Goal: Task Accomplishment & Management: Use online tool/utility

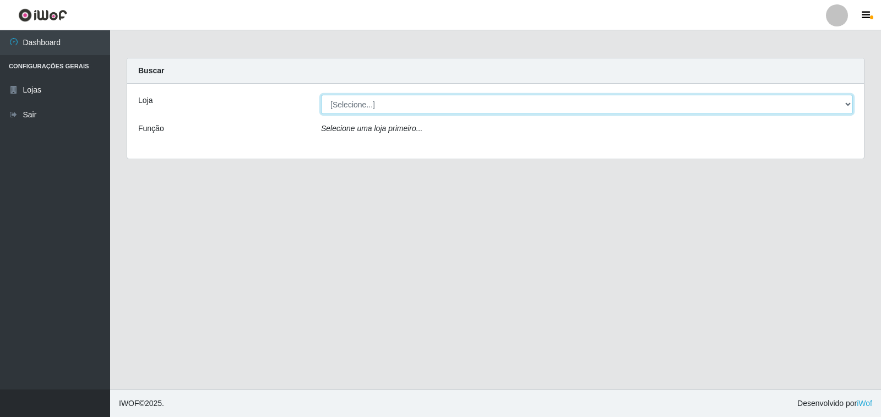
click at [367, 106] on select "[Selecione...] Atacado Vem - [STREET_ADDRESS]" at bounding box center [587, 104] width 532 height 19
select select "455"
click at [321, 95] on select "[Selecione...] Atacado Vem - [STREET_ADDRESS]" at bounding box center [587, 104] width 532 height 19
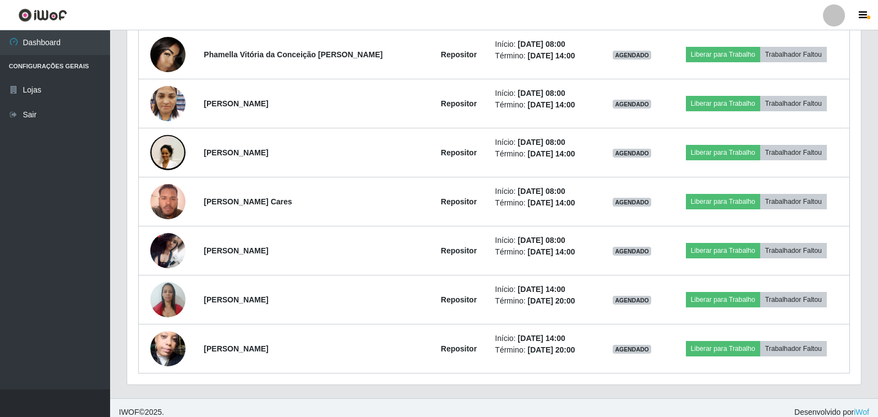
scroll to position [461, 0]
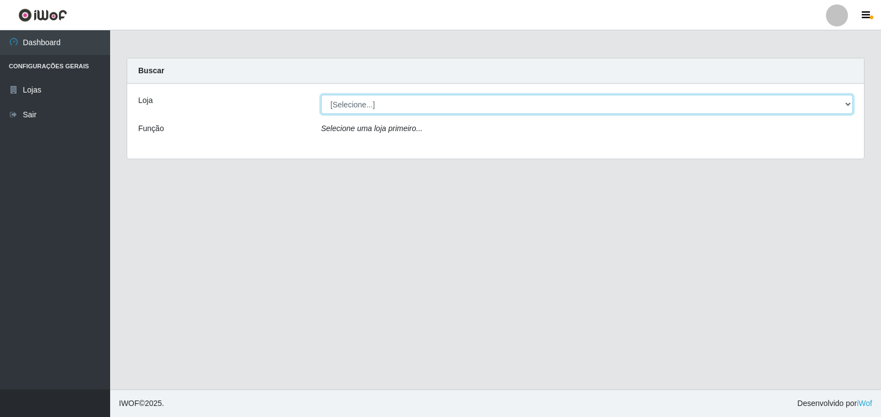
click at [363, 106] on select "[Selecione...] Atacado Vem - [STREET_ADDRESS]" at bounding box center [587, 104] width 532 height 19
select select "455"
click at [321, 95] on select "[Selecione...] Atacado Vem - [STREET_ADDRESS]" at bounding box center [587, 104] width 532 height 19
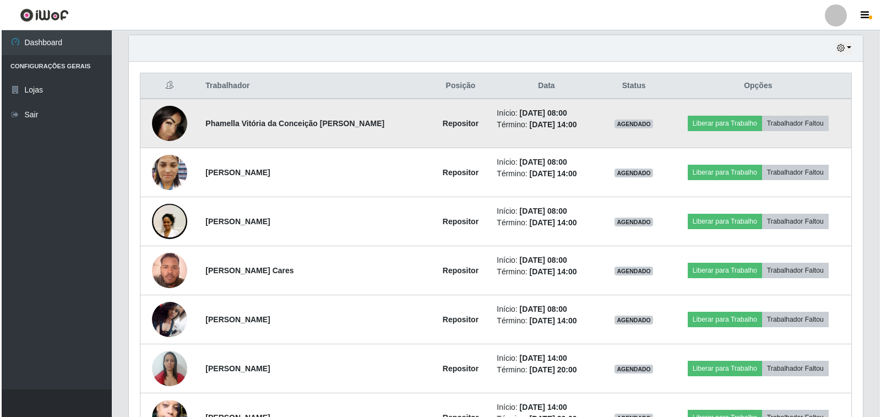
scroll to position [385, 0]
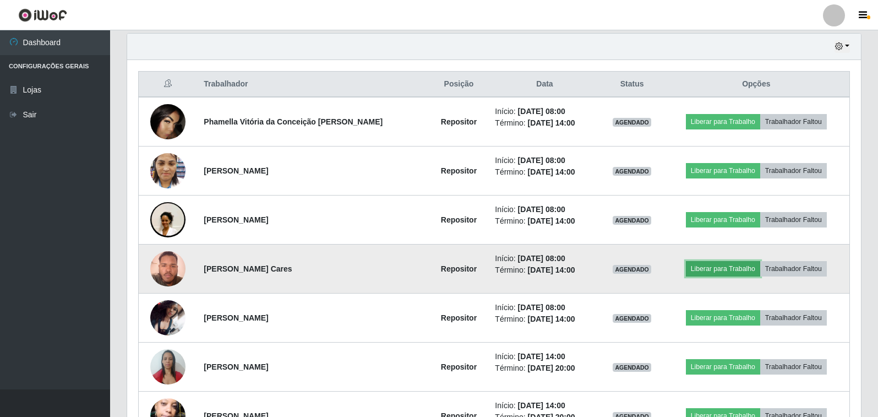
click at [708, 269] on button "Liberar para Trabalho" at bounding box center [723, 268] width 74 height 15
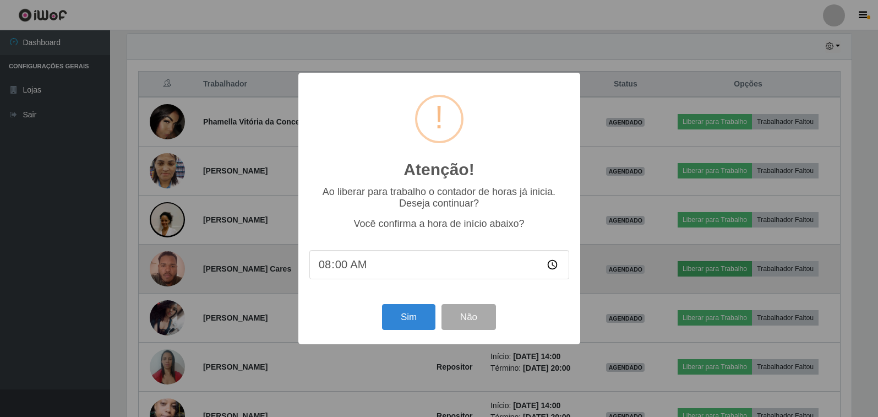
scroll to position [229, 727]
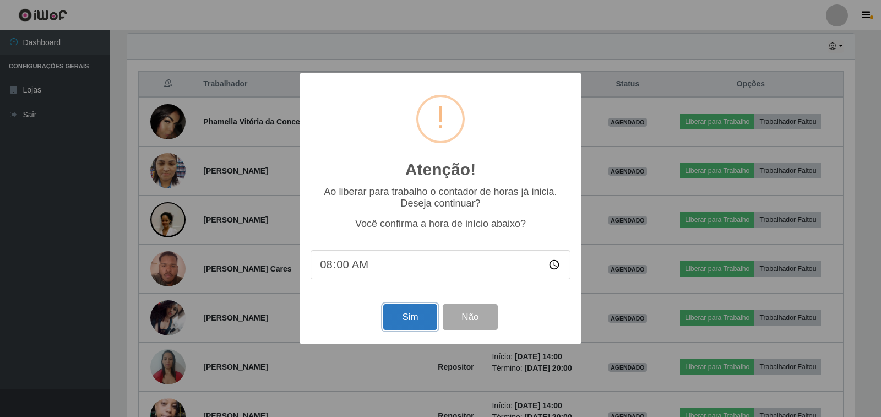
click at [414, 322] on button "Sim" at bounding box center [409, 317] width 53 height 26
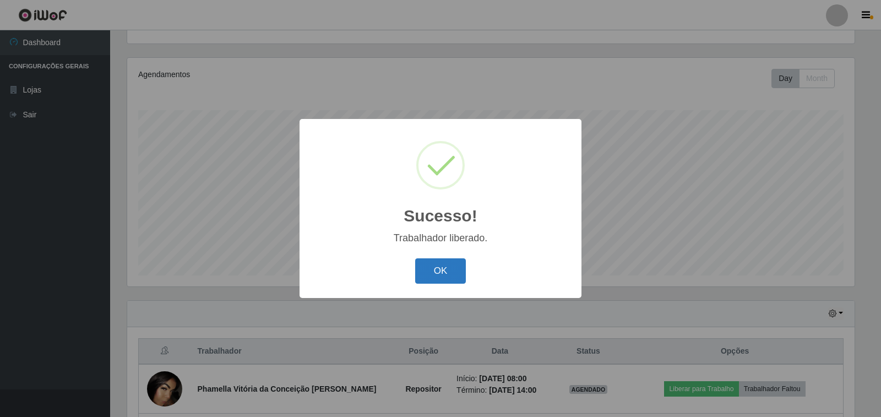
click at [433, 271] on button "OK" at bounding box center [440, 271] width 51 height 26
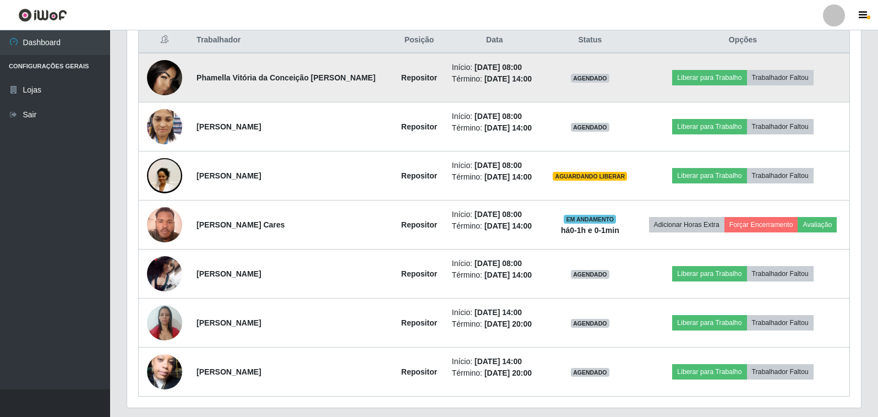
scroll to position [449, 0]
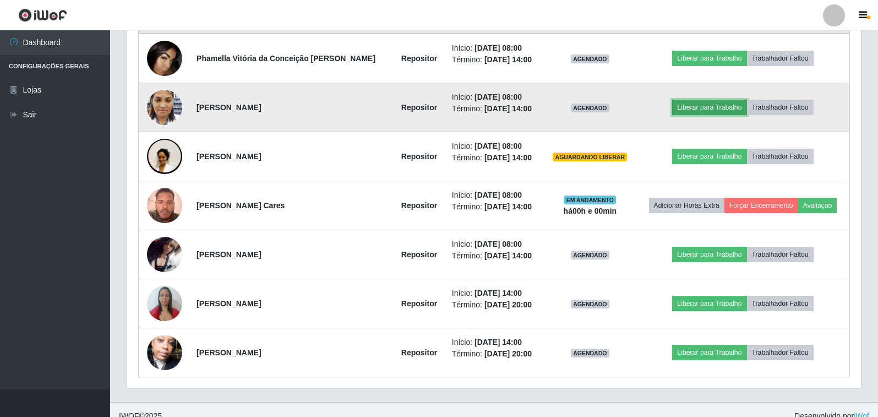
click at [686, 109] on button "Liberar para Trabalho" at bounding box center [709, 107] width 74 height 15
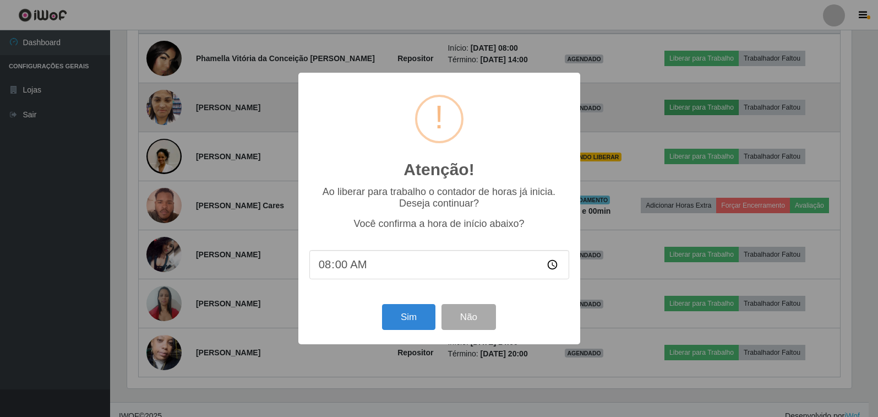
scroll to position [229, 727]
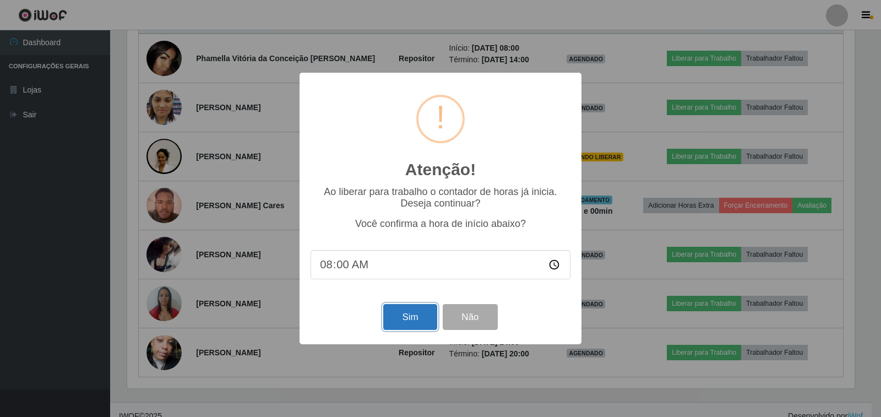
click at [398, 322] on button "Sim" at bounding box center [409, 317] width 53 height 26
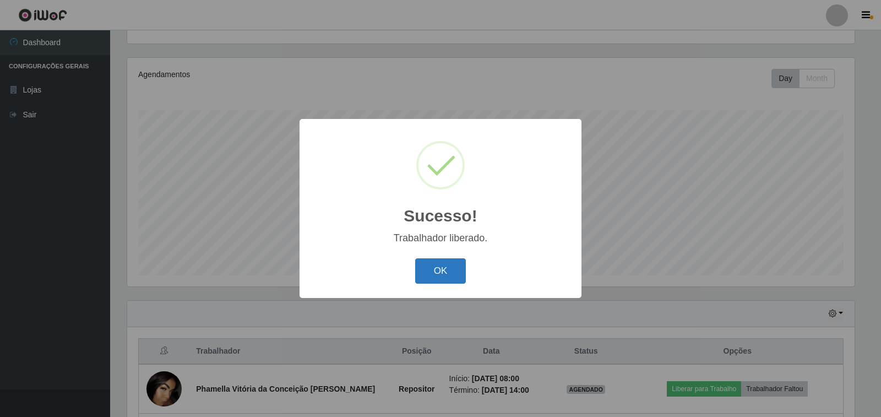
click at [444, 277] on button "OK" at bounding box center [440, 271] width 51 height 26
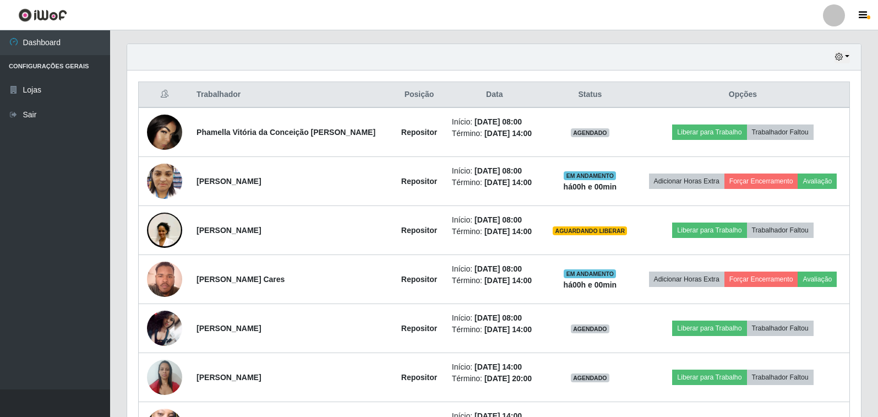
scroll to position [394, 0]
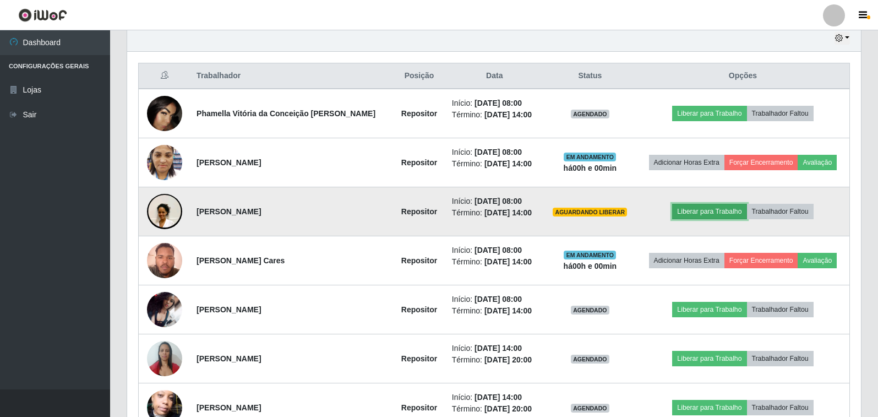
click at [691, 213] on button "Liberar para Trabalho" at bounding box center [709, 211] width 74 height 15
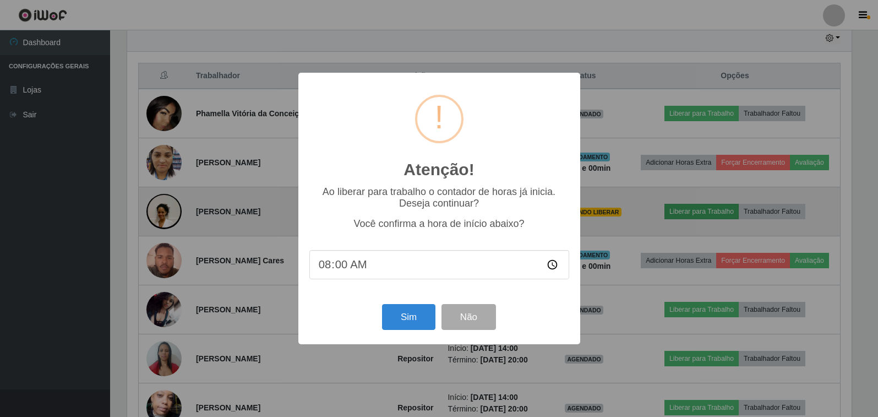
scroll to position [229, 727]
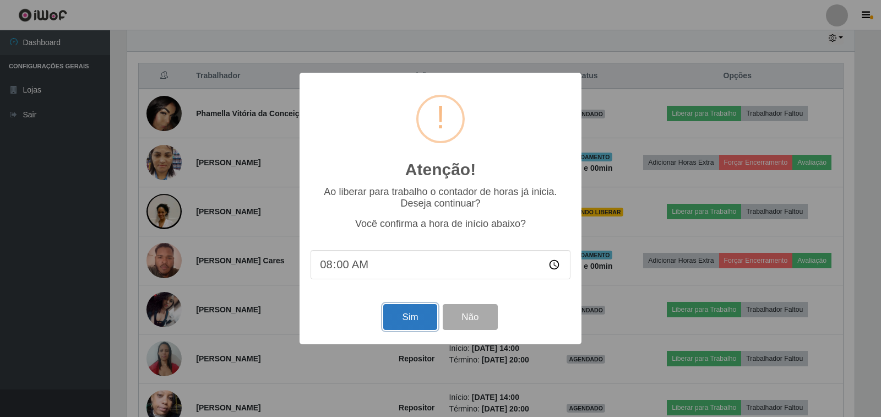
click at [400, 320] on button "Sim" at bounding box center [409, 317] width 53 height 26
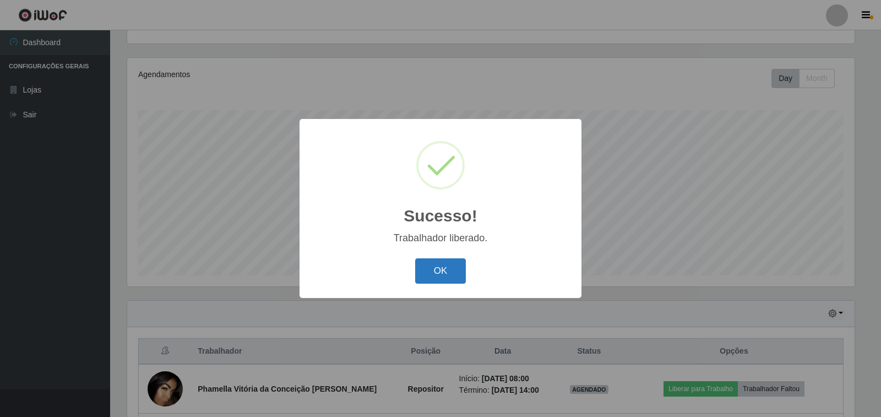
click at [428, 271] on button "OK" at bounding box center [440, 271] width 51 height 26
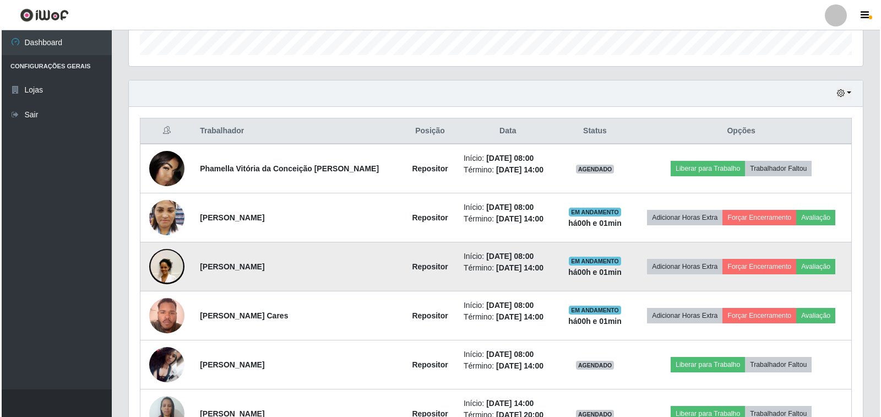
scroll to position [394, 0]
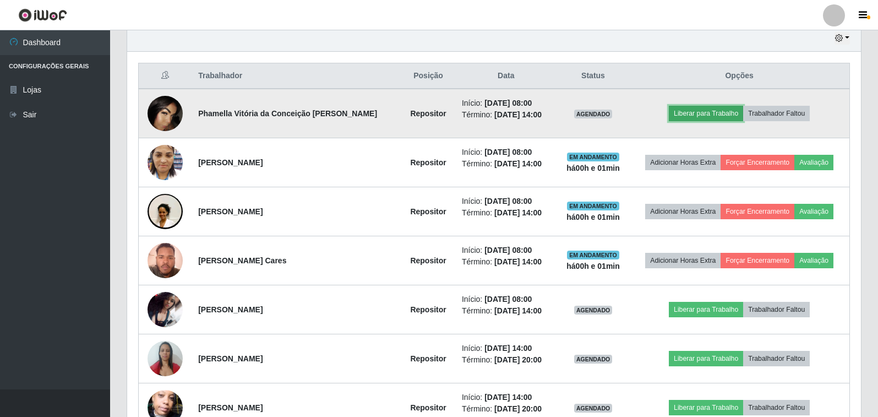
click at [699, 112] on button "Liberar para Trabalho" at bounding box center [706, 113] width 74 height 15
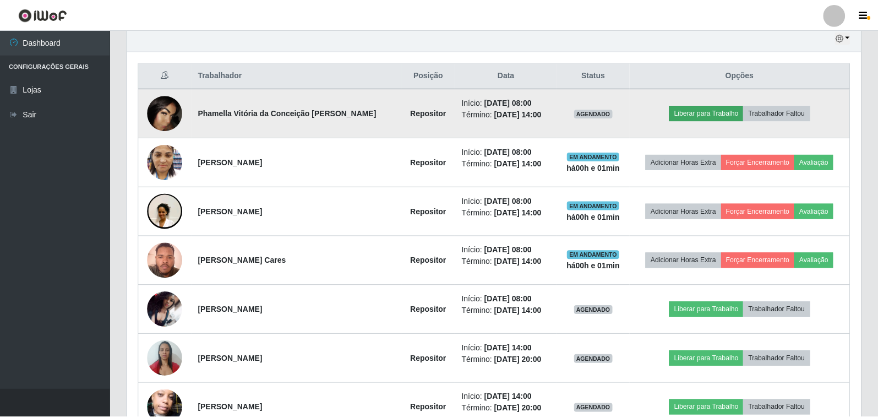
scroll to position [229, 727]
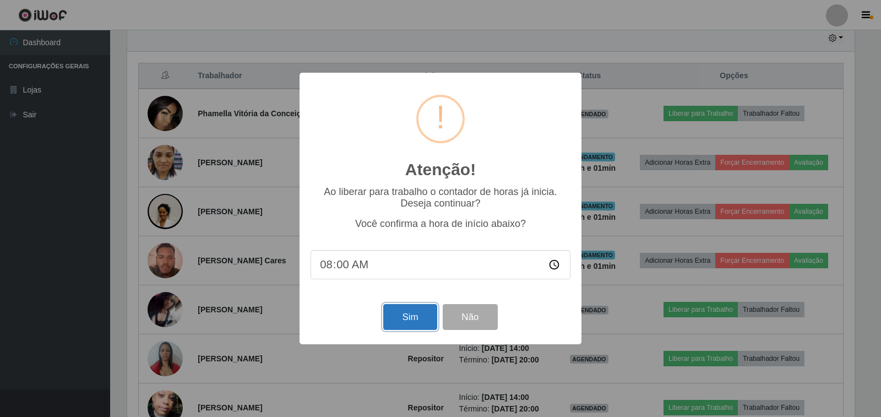
click at [404, 322] on button "Sim" at bounding box center [409, 317] width 53 height 26
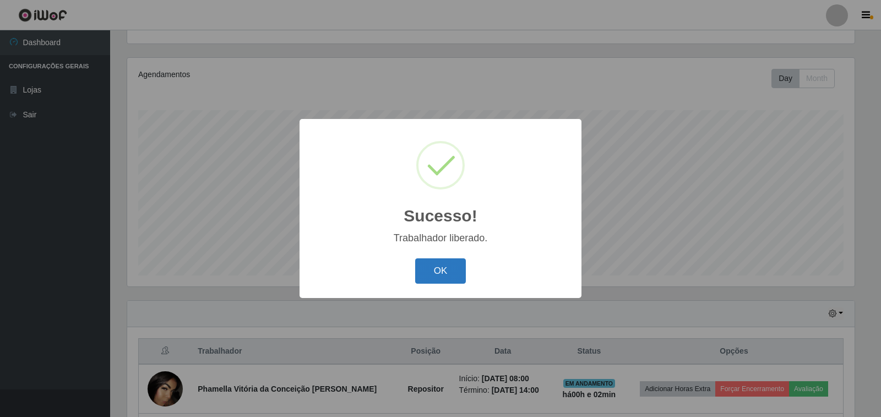
click at [431, 275] on button "OK" at bounding box center [440, 271] width 51 height 26
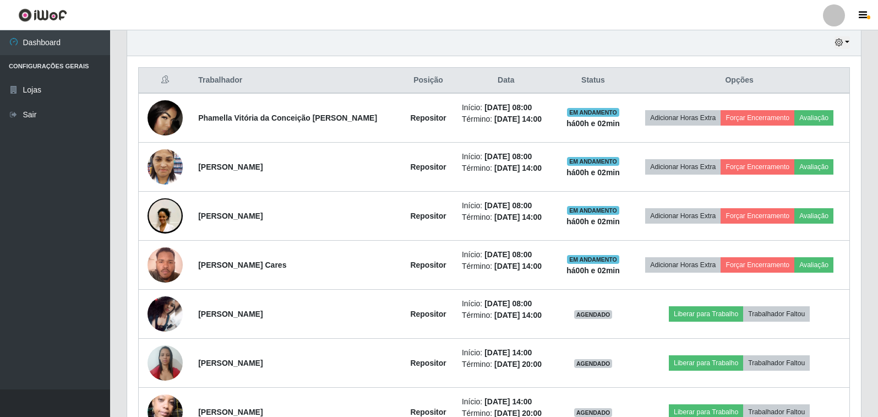
scroll to position [394, 0]
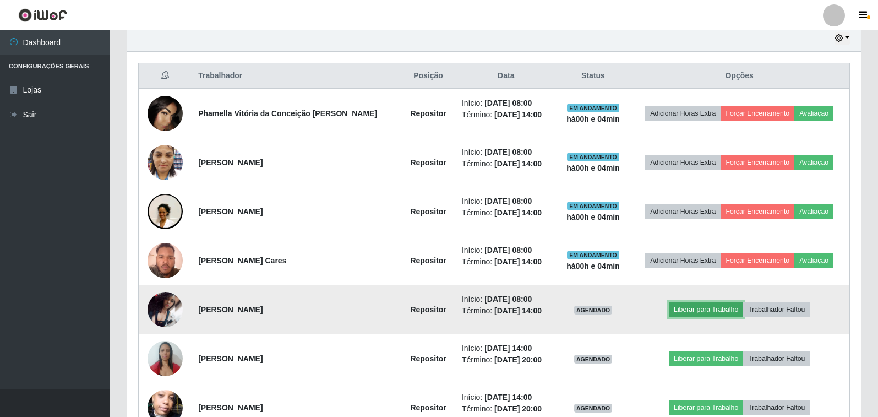
click at [690, 309] on button "Liberar para Trabalho" at bounding box center [706, 309] width 74 height 15
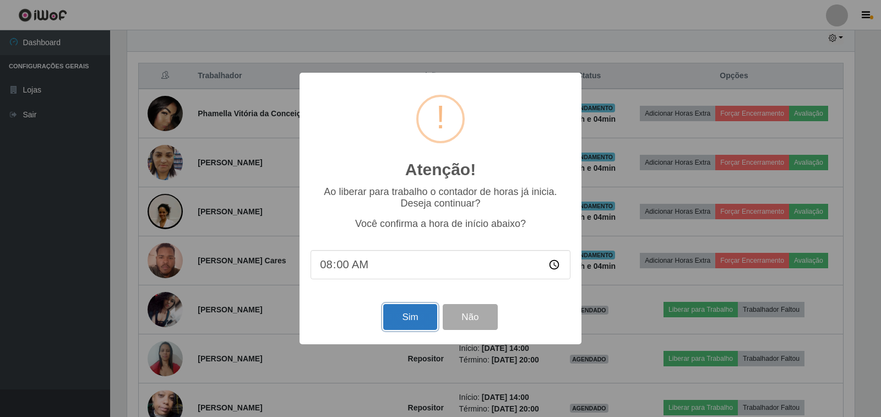
click at [403, 320] on button "Sim" at bounding box center [409, 317] width 53 height 26
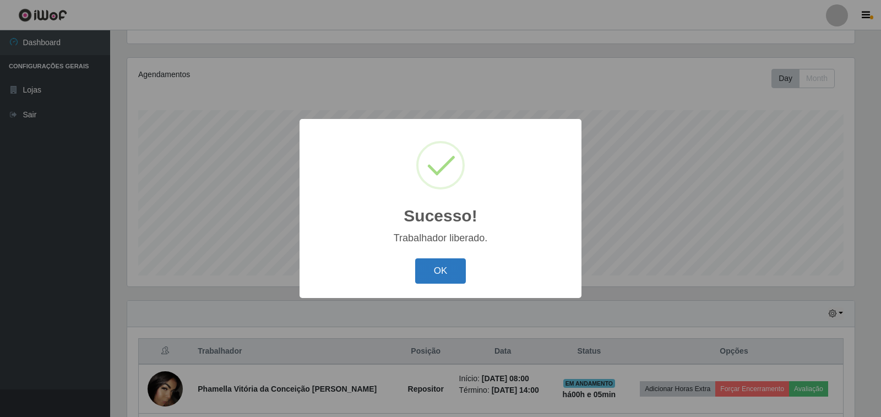
click at [444, 273] on button "OK" at bounding box center [440, 271] width 51 height 26
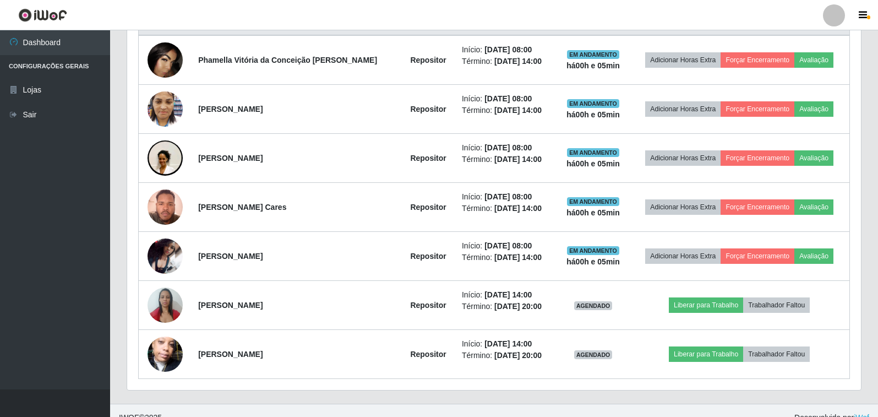
scroll to position [449, 0]
